Goal: Book appointment/travel/reservation: Book appointment/travel/reservation

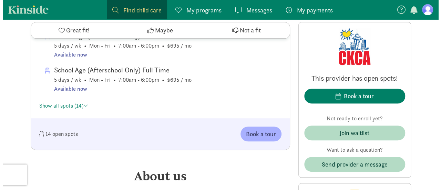
scroll to position [1379, 0]
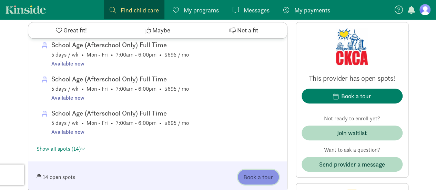
click at [264, 175] on span "Book a tour" at bounding box center [258, 176] width 30 height 9
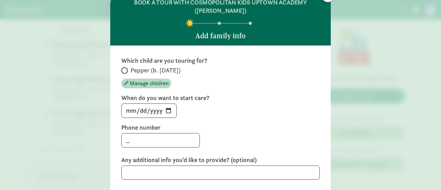
scroll to position [69, 0]
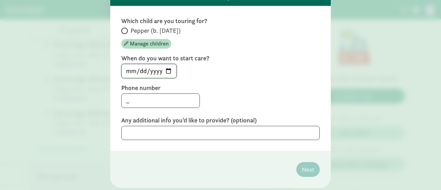
click at [170, 70] on input "[DATE]" at bounding box center [149, 71] width 55 height 14
type input "2025-09-03"
click at [176, 102] on input "_" at bounding box center [161, 101] width 78 height 14
click at [273, 109] on div "Which child are you touring for? Pepper (b. October 2018) Manage children When …" at bounding box center [220, 78] width 199 height 123
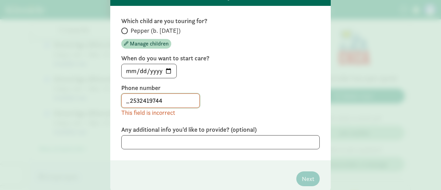
click at [128, 101] on input "_2532419744" at bounding box center [161, 101] width 78 height 14
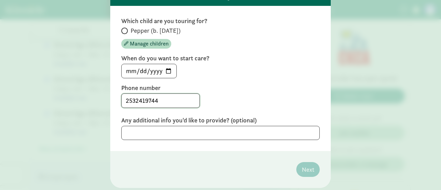
type input "2532419744"
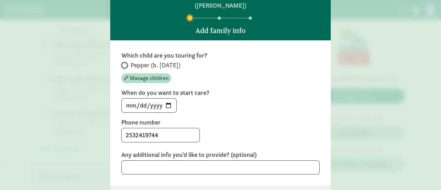
click at [124, 66] on input "Pepper (b. October 2018)" at bounding box center [123, 65] width 4 height 4
radio input "true"
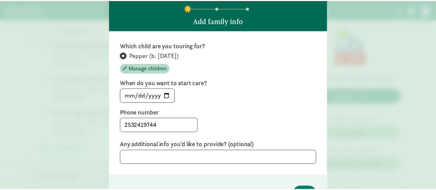
scroll to position [88, 0]
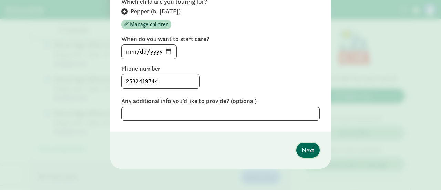
click at [310, 153] on span "Next" at bounding box center [308, 150] width 12 height 9
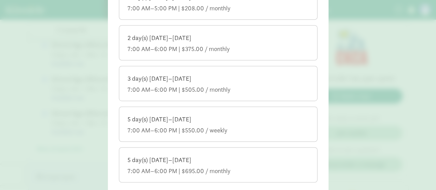
scroll to position [123, 0]
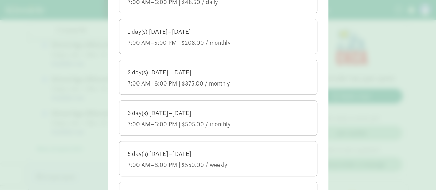
click at [248, 80] on div "7:00 AM–6:00 PM | $375.00 / monthly" at bounding box center [218, 83] width 181 height 8
click at [0, 0] on input "2 day(s) Monday–Friday 7:00 AM–6:00 PM | $375.00 / monthly" at bounding box center [0, 0] width 0 height 0
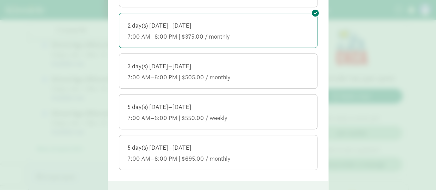
scroll to position [218, 0]
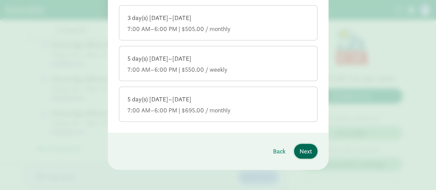
click at [310, 150] on button "Next" at bounding box center [305, 151] width 23 height 15
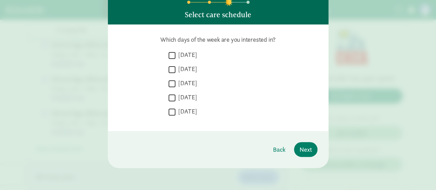
click at [182, 57] on label "Monday" at bounding box center [187, 55] width 22 height 8
click at [176, 57] on input "Monday" at bounding box center [172, 55] width 7 height 9
checkbox input "true"
click at [181, 68] on label "Tuesday" at bounding box center [187, 69] width 22 height 8
click at [176, 68] on input "Tuesday" at bounding box center [172, 69] width 7 height 9
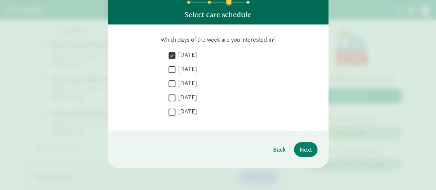
checkbox input "true"
click at [306, 148] on span "Next" at bounding box center [306, 149] width 12 height 9
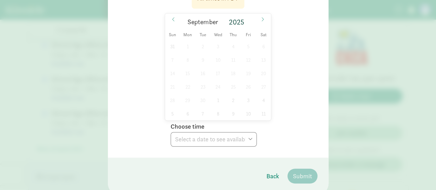
scroll to position [154, 0]
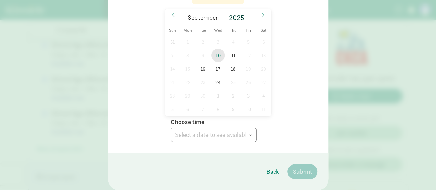
click at [217, 56] on span "10" at bounding box center [217, 55] width 13 height 13
click at [224, 131] on select "Choose time 10:30 AM 03:00 PM" at bounding box center [214, 135] width 86 height 14
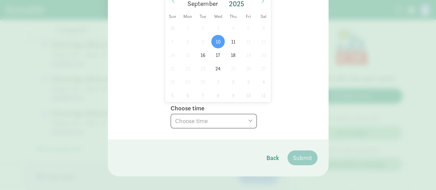
scroll to position [175, 0]
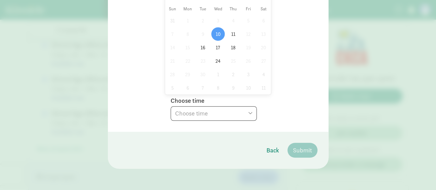
click at [238, 108] on select "Choose time 10:30 AM 03:00 PM" at bounding box center [214, 113] width 86 height 14
select select "2025-09-10T10:30:00.000-07:00"
click at [171, 106] on select "Choose time 10:30 AM 03:00 PM" at bounding box center [214, 113] width 86 height 14
drag, startPoint x: 302, startPoint y: 144, endPoint x: 297, endPoint y: 144, distance: 5.2
click at [299, 144] on button "Submit" at bounding box center [303, 150] width 30 height 15
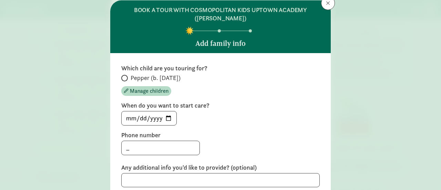
scroll to position [0, 0]
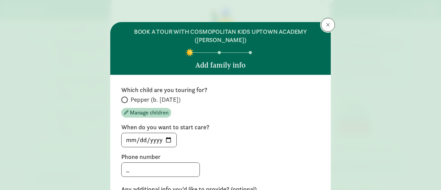
click at [330, 27] on button at bounding box center [328, 25] width 14 height 14
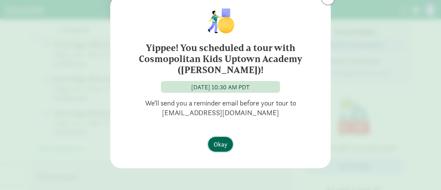
click at [219, 142] on span "Okay" at bounding box center [221, 144] width 14 height 9
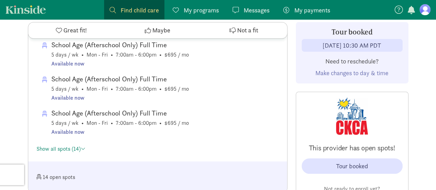
click at [352, 73] on span "Make changes to day & time" at bounding box center [352, 73] width 73 height 8
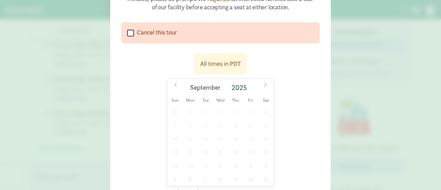
scroll to position [138, 0]
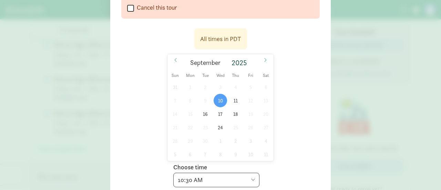
click at [316, 85] on div "All times in PDT 09/10/2025 September 2025 Sun Mon Tue Wed Thu Fri Sat 31 1 2 3…" at bounding box center [220, 105] width 199 height 163
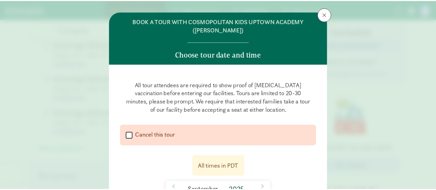
scroll to position [0, 0]
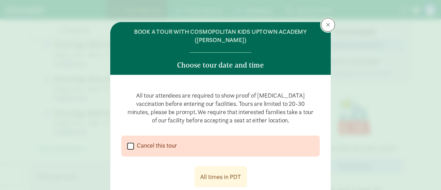
click at [326, 25] on span at bounding box center [328, 25] width 4 height 6
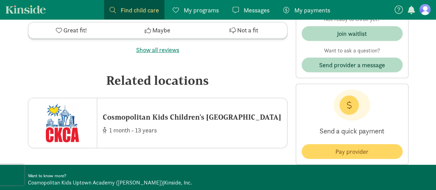
scroll to position [2310, 0]
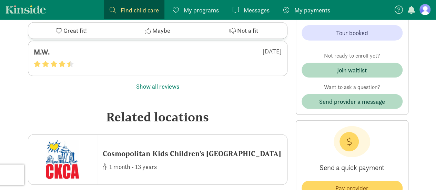
click at [428, 9] on figure at bounding box center [425, 9] width 11 height 11
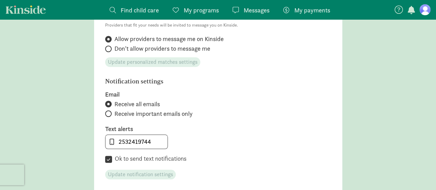
scroll to position [278, 0]
click at [408, 7] on span "button" at bounding box center [411, 10] width 7 height 8
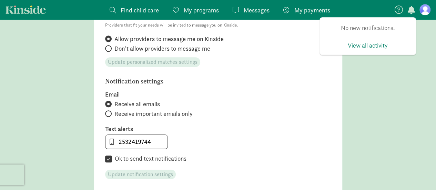
drag, startPoint x: 402, startPoint y: 126, endPoint x: 441, endPoint y: 9, distance: 122.8
click at [402, 126] on main "Account settings Profile photo Upload photo Email abenedetti27@gmail.com My nam…" at bounding box center [218, 22] width 436 height 532
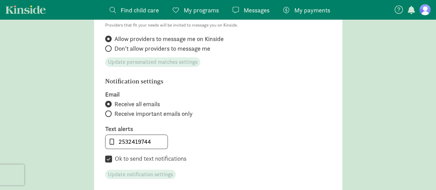
click at [425, 10] on figure at bounding box center [425, 9] width 11 height 11
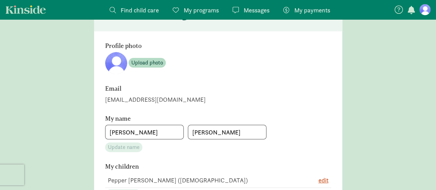
scroll to position [0, 0]
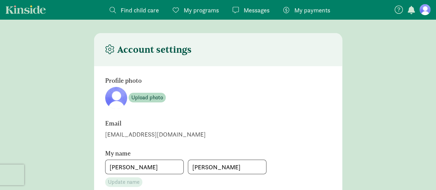
click at [200, 12] on span "My programs" at bounding box center [201, 10] width 35 height 9
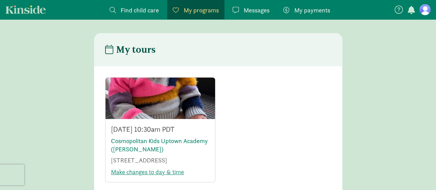
scroll to position [138, 0]
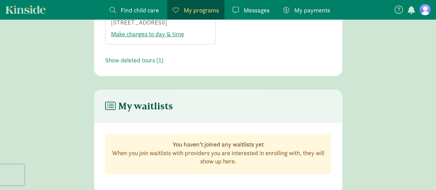
drag, startPoint x: 234, startPoint y: 161, endPoint x: 129, endPoint y: 154, distance: 105.4
click at [129, 154] on p "When you join waitlists with providers you are interested in enrolling with, th…" at bounding box center [218, 157] width 214 height 17
click at [361, 134] on main "My waitlists You haven’t joined any waitlists yet When you join waitlists with …" at bounding box center [218, 141] width 436 height 103
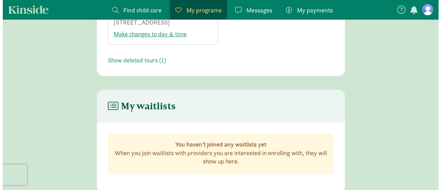
scroll to position [0, 0]
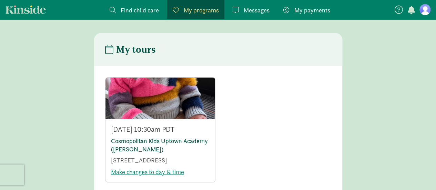
click at [158, 141] on link "Cosmopolitan Kids Uptown Academy ([PERSON_NAME])" at bounding box center [159, 145] width 97 height 16
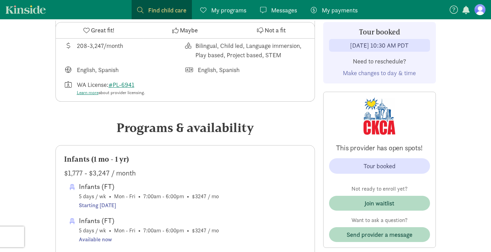
scroll to position [218, 0]
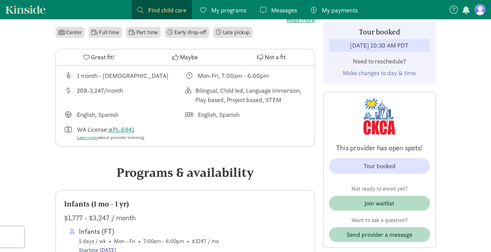
drag, startPoint x: 288, startPoint y: 101, endPoint x: 179, endPoint y: 72, distance: 112.0
click at [179, 72] on div "1 month - [DEMOGRAPHIC_DATA] Mon-Fri, 7:00am - 6:00pm 208-3,247/month Bilingual…" at bounding box center [185, 106] width 259 height 81
drag, startPoint x: 282, startPoint y: 102, endPoint x: 179, endPoint y: 82, distance: 104.3
click at [179, 82] on div "1 month - [DEMOGRAPHIC_DATA] Mon-Fri, 7:00am - 6:00pm 208-3,247/month Bilingual…" at bounding box center [185, 106] width 259 height 81
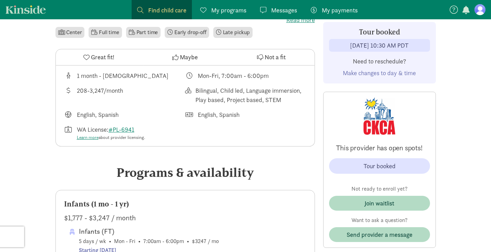
drag, startPoint x: 239, startPoint y: 115, endPoint x: 176, endPoint y: 87, distance: 69.6
click at [176, 87] on div "1 month - [DEMOGRAPHIC_DATA] Mon-Fri, 7:00am - 6:00pm 208-3,247/month Bilingual…" at bounding box center [185, 106] width 259 height 81
click at [237, 128] on div "1 month - [DEMOGRAPHIC_DATA] Mon-Fri, 7:00am - 6:00pm 208-3,247/month Bilingual…" at bounding box center [185, 106] width 259 height 81
click at [270, 117] on div "English, Spanish" at bounding box center [245, 114] width 121 height 9
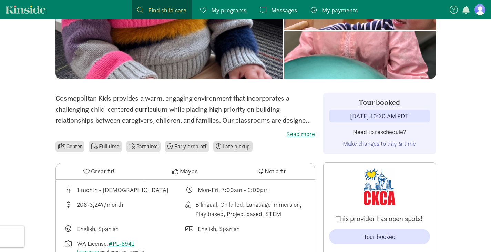
scroll to position [276, 0]
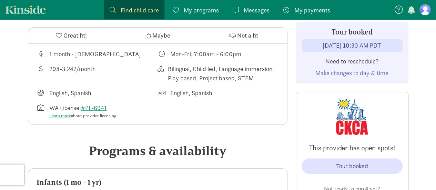
scroll to position [172, 0]
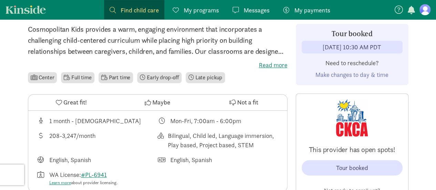
drag, startPoint x: 214, startPoint y: 145, endPoint x: 241, endPoint y: 149, distance: 27.2
click at [241, 149] on div "Bilingual, Child led, Language immersion, Play based, Project based, STEM" at bounding box center [223, 140] width 111 height 19
drag, startPoint x: 246, startPoint y: 156, endPoint x: 219, endPoint y: 154, distance: 27.0
click at [246, 156] on div "English, Spanish" at bounding box center [218, 159] width 121 height 9
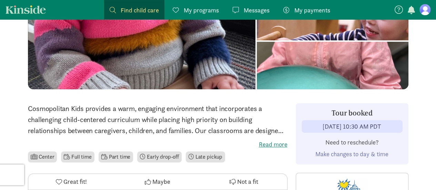
scroll to position [103, 0]
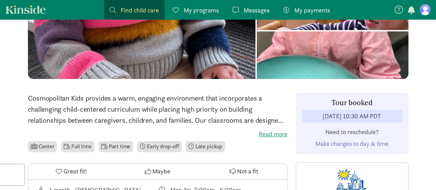
click at [275, 136] on label "Read more" at bounding box center [158, 134] width 260 height 8
click at [0, 0] on input "Read more" at bounding box center [0, 0] width 0 height 0
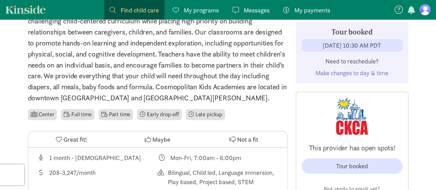
scroll to position [207, 0]
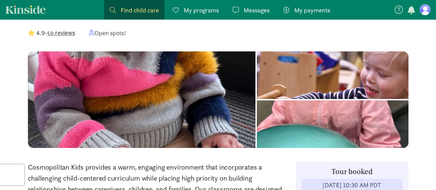
drag, startPoint x: 196, startPoint y: 10, endPoint x: 189, endPoint y: 15, distance: 9.2
click at [196, 10] on span "My programs" at bounding box center [201, 10] width 35 height 9
